Goal: Task Accomplishment & Management: Use online tool/utility

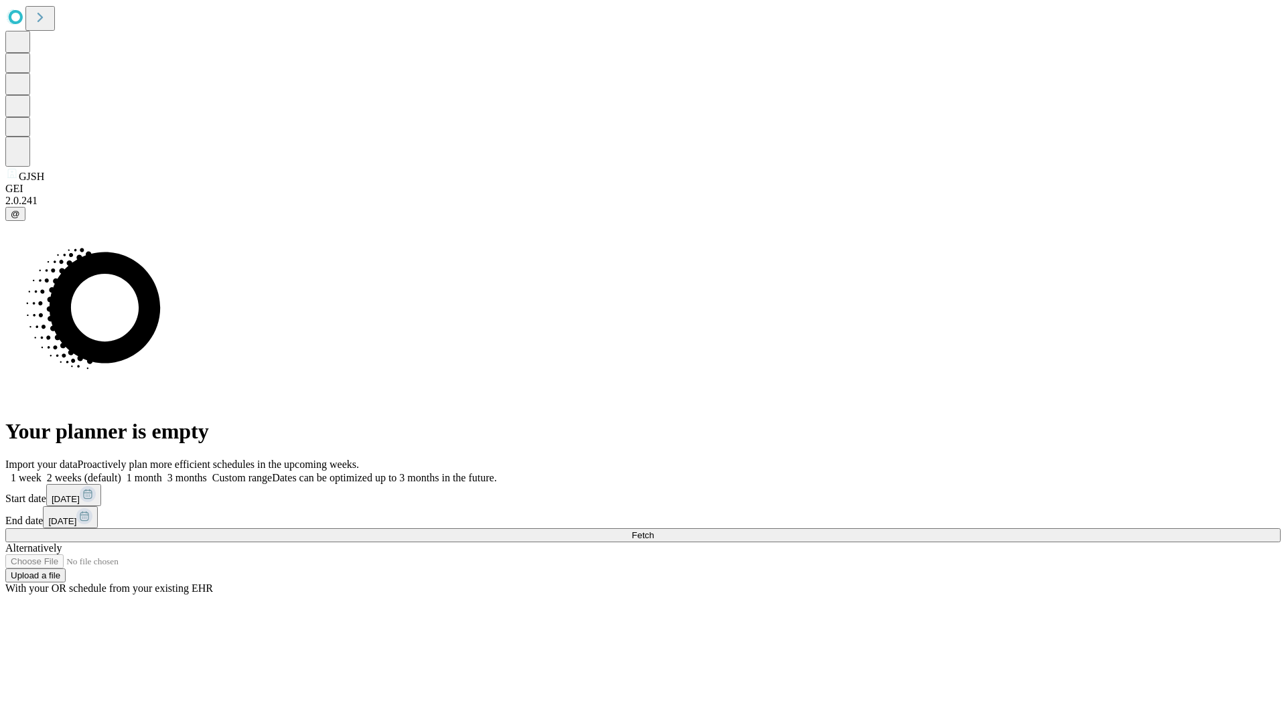
click at [654, 530] on span "Fetch" at bounding box center [642, 535] width 22 height 10
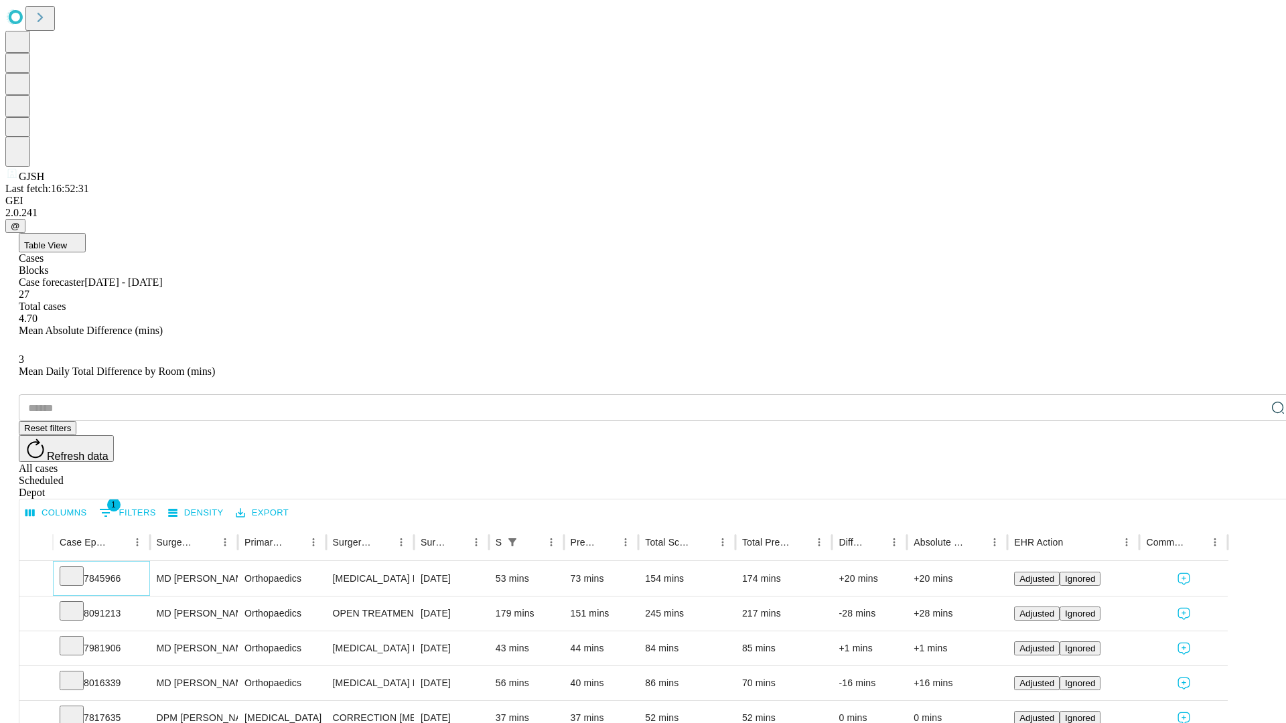
click at [78, 569] on icon at bounding box center [71, 575] width 13 height 13
